Goal: Information Seeking & Learning: Learn about a topic

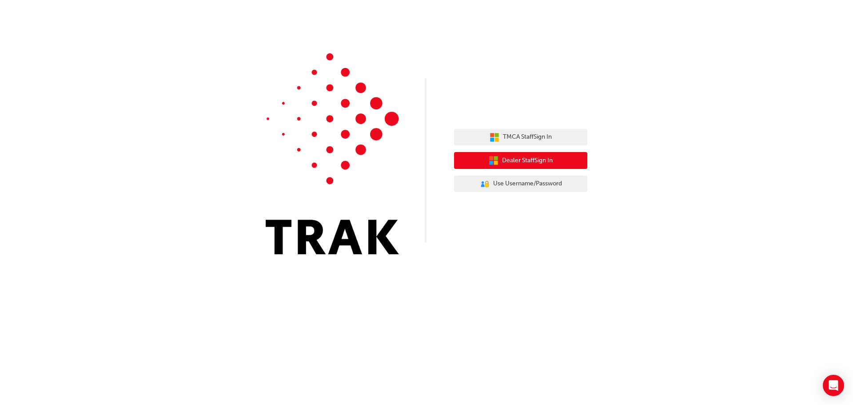
click at [534, 159] on span "Dealer Staff Sign In" at bounding box center [527, 161] width 51 height 10
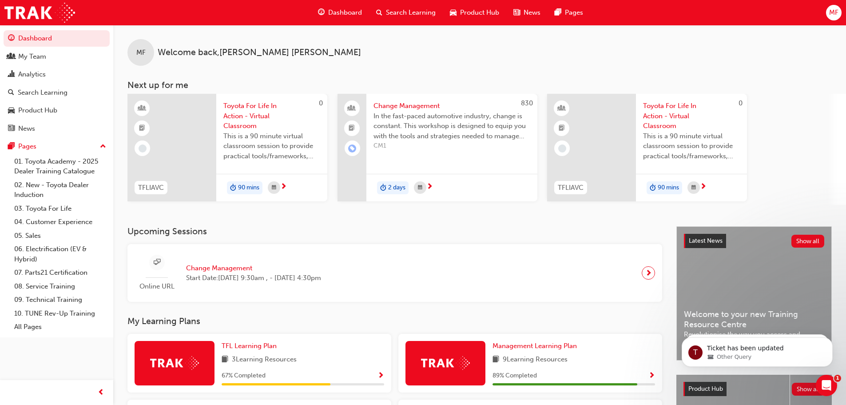
click at [397, 10] on span "Search Learning" at bounding box center [411, 13] width 50 height 10
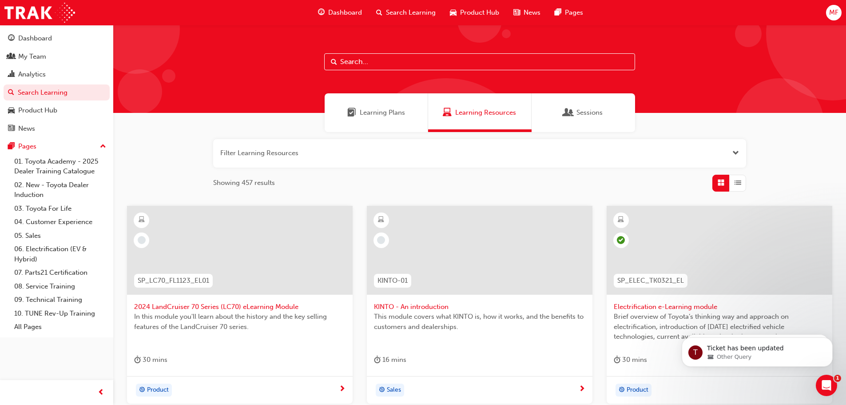
click at [399, 61] on input "text" at bounding box center [479, 61] width 311 height 17
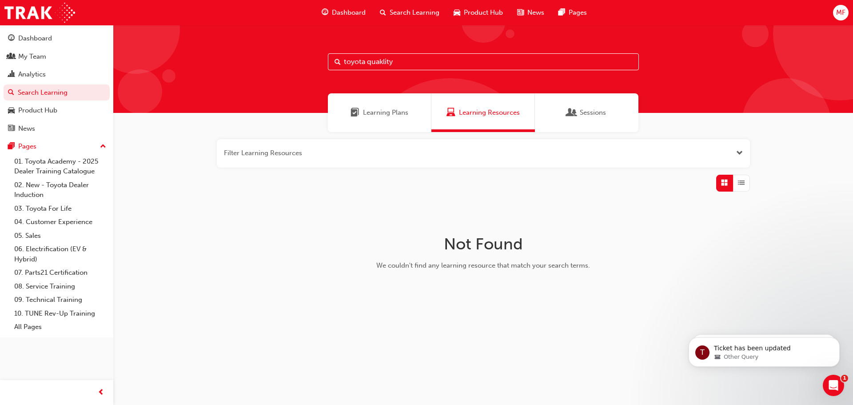
click at [383, 62] on input "toyota quaklity" at bounding box center [483, 61] width 311 height 17
type input "toyota quality"
click at [394, 119] on div "Learning Plans" at bounding box center [380, 112] width 104 height 39
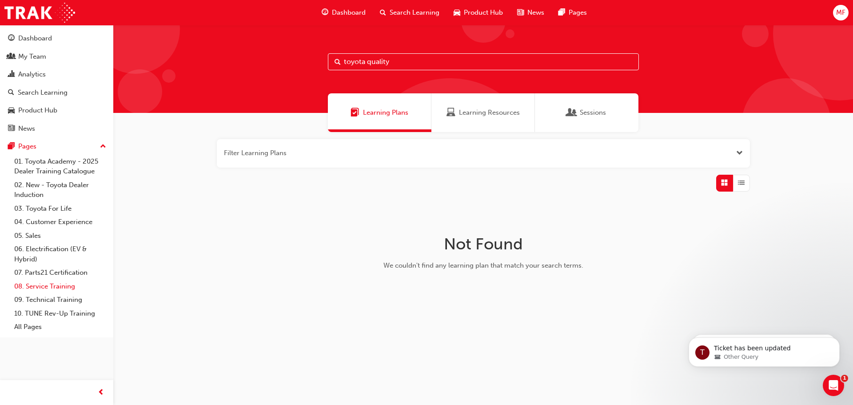
click at [53, 284] on link "08. Service Training" at bounding box center [60, 286] width 99 height 14
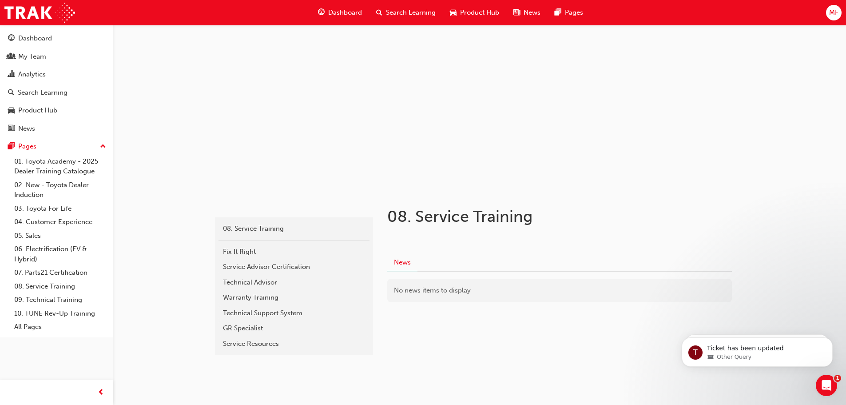
scroll to position [21, 0]
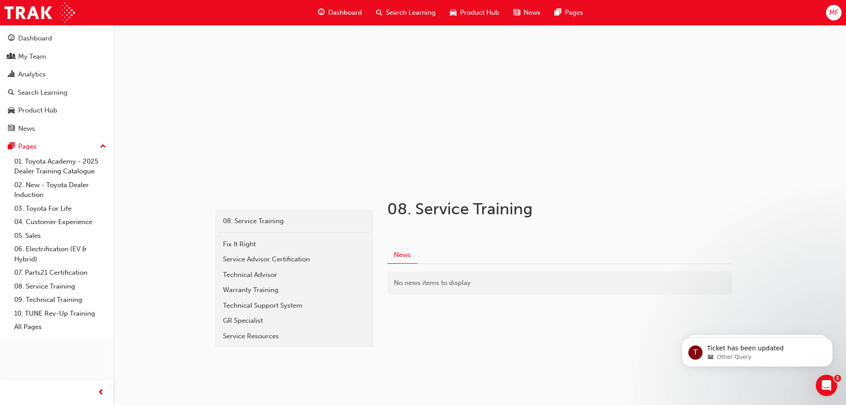
click at [183, 333] on div "service 08. Service Training Fix It Right Service Advisor Certification Technic…" at bounding box center [423, 192] width 846 height 426
click at [53, 287] on link "08. Service Training" at bounding box center [60, 286] width 99 height 14
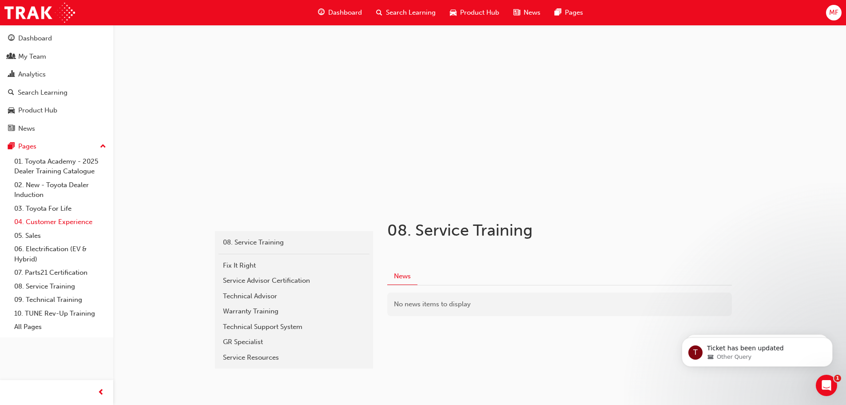
click at [38, 224] on link "04. Customer Experience" at bounding box center [60, 222] width 99 height 14
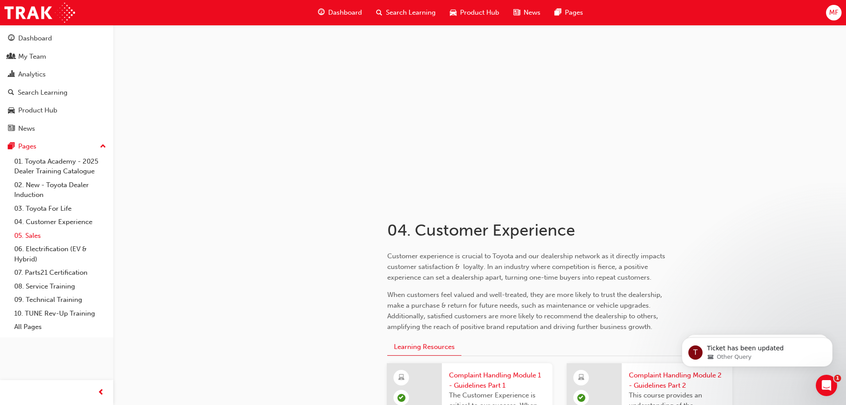
click at [36, 235] on link "05. Sales" at bounding box center [60, 236] width 99 height 14
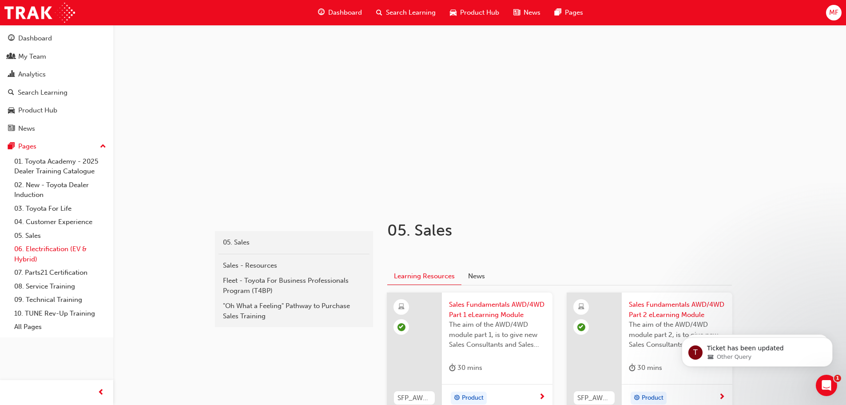
click at [42, 249] on link "06. Electrification (EV & Hybrid)" at bounding box center [60, 254] width 99 height 24
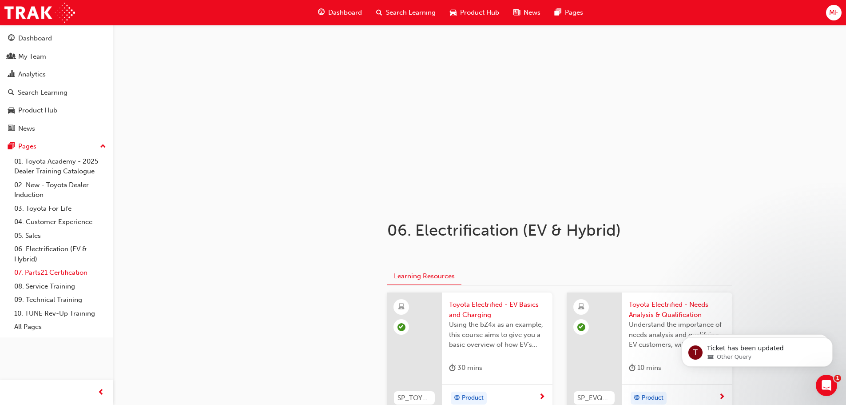
click at [39, 271] on link "07. Parts21 Certification" at bounding box center [60, 273] width 99 height 14
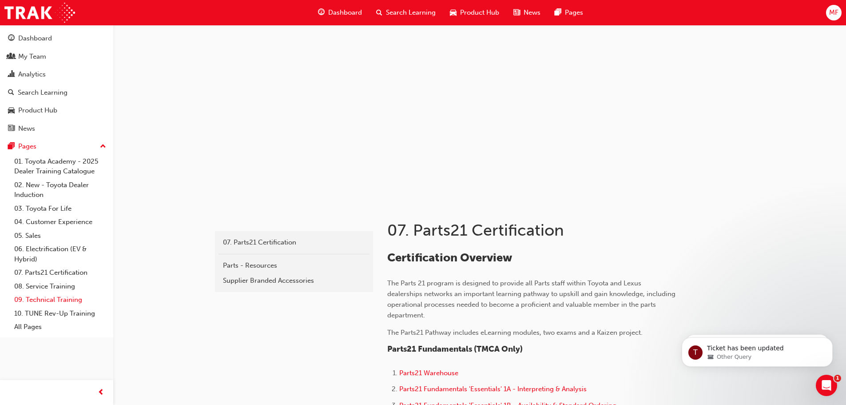
drag, startPoint x: 40, startPoint y: 285, endPoint x: 39, endPoint y: 297, distance: 12.1
click at [39, 286] on link "08. Service Training" at bounding box center [60, 286] width 99 height 14
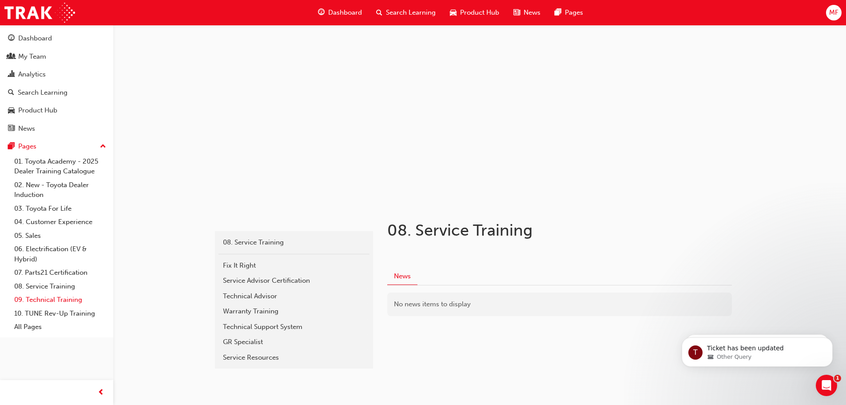
click at [39, 301] on link "09. Technical Training" at bounding box center [60, 300] width 99 height 14
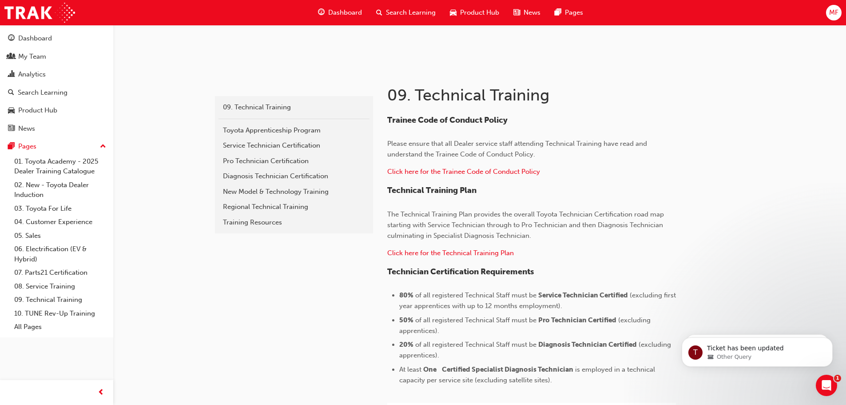
scroll to position [132, 0]
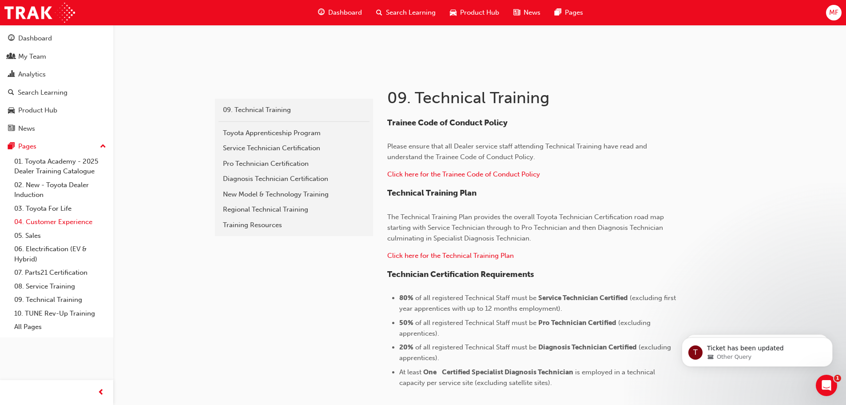
click at [65, 219] on link "04. Customer Experience" at bounding box center [60, 222] width 99 height 14
